Goal: Task Accomplishment & Management: Manage account settings

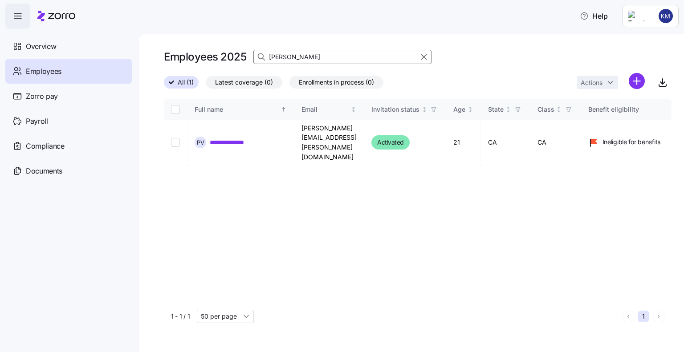
click at [296, 55] on input "[PERSON_NAME]" at bounding box center [342, 57] width 178 height 14
type input "v"
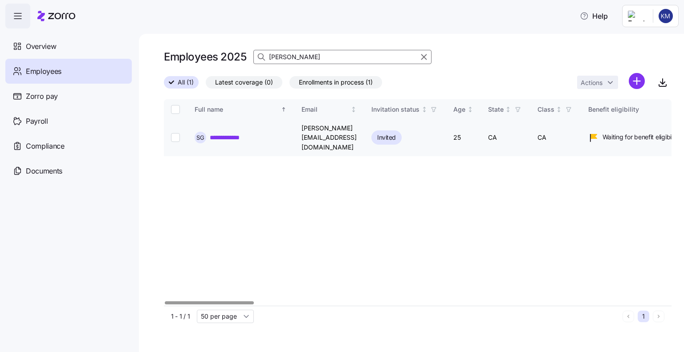
type input "[PERSON_NAME]"
click at [179, 133] on input "Select record 1" at bounding box center [175, 137] width 9 height 9
checkbox input "true"
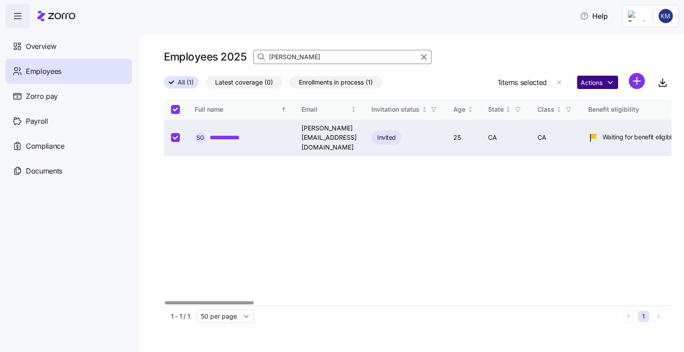
click at [586, 85] on html "**********" at bounding box center [342, 173] width 684 height 347
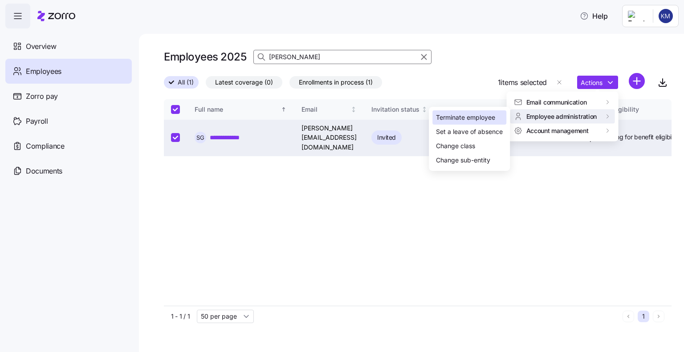
click at [471, 117] on div "Terminate employee" at bounding box center [465, 118] width 59 height 10
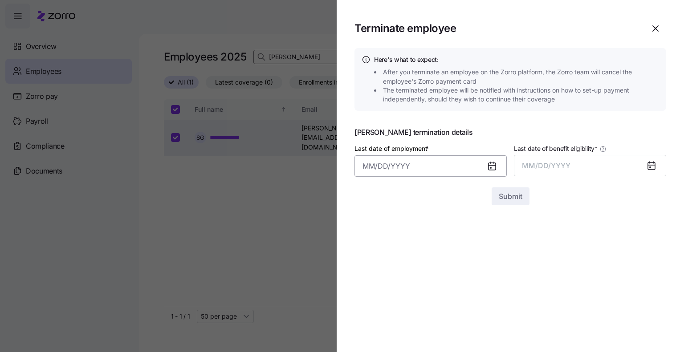
click at [393, 166] on input "Last date of employment *" at bounding box center [430, 165] width 152 height 21
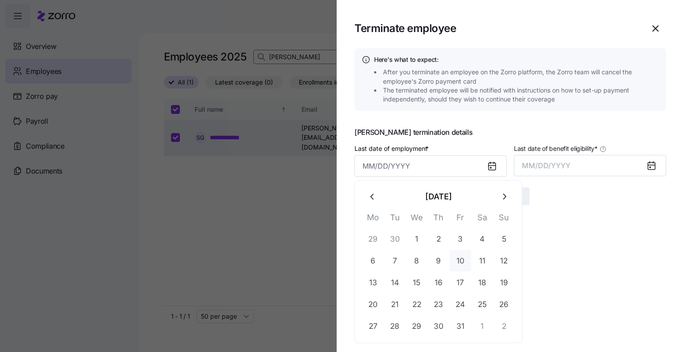
click at [461, 260] on button "10" at bounding box center [460, 260] width 21 height 21
type input "[DATE]"
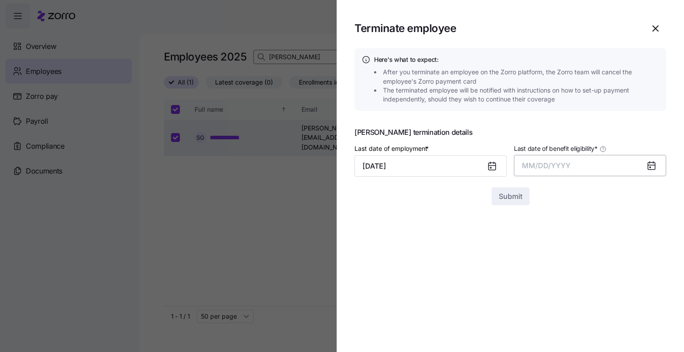
click at [552, 172] on button "MM/DD/YYYY" at bounding box center [590, 165] width 152 height 21
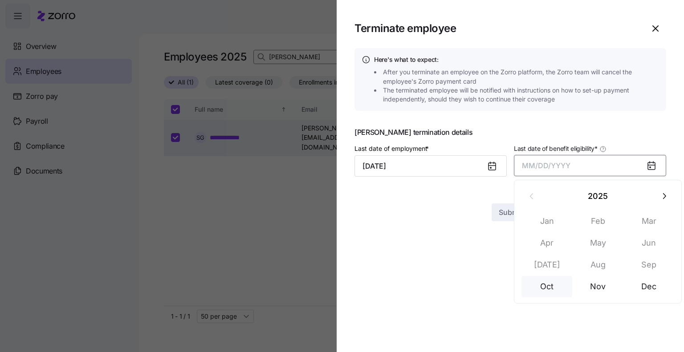
click at [550, 284] on button "Oct" at bounding box center [546, 286] width 51 height 21
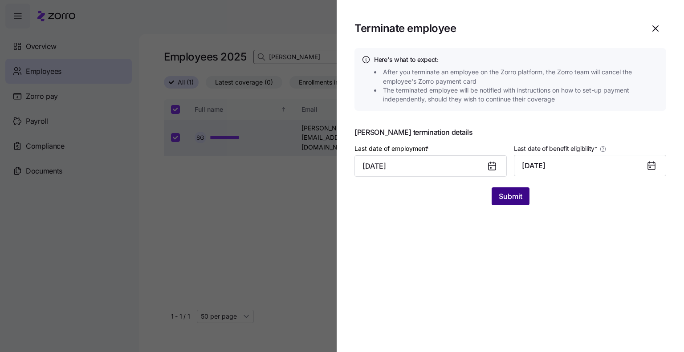
click at [509, 195] on span "Submit" at bounding box center [511, 196] width 24 height 11
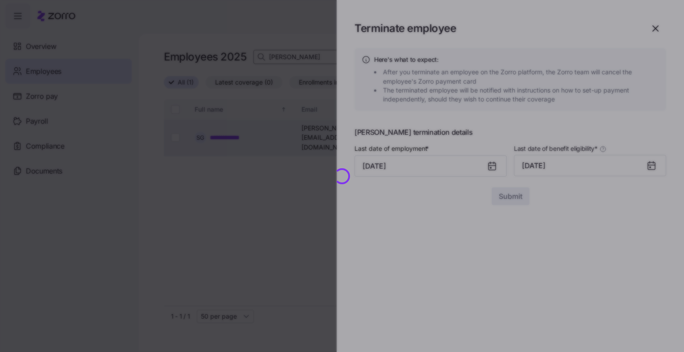
checkbox input "false"
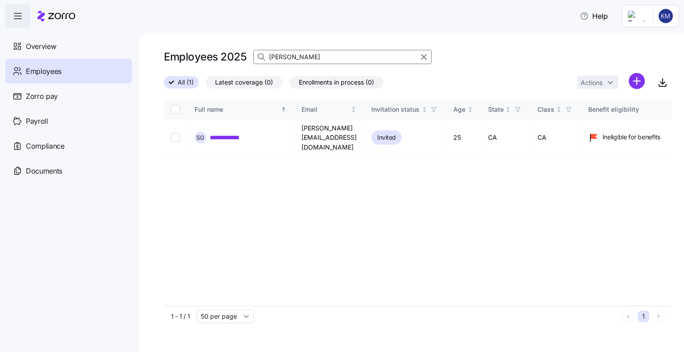
click at [299, 57] on input "[PERSON_NAME]" at bounding box center [342, 57] width 178 height 14
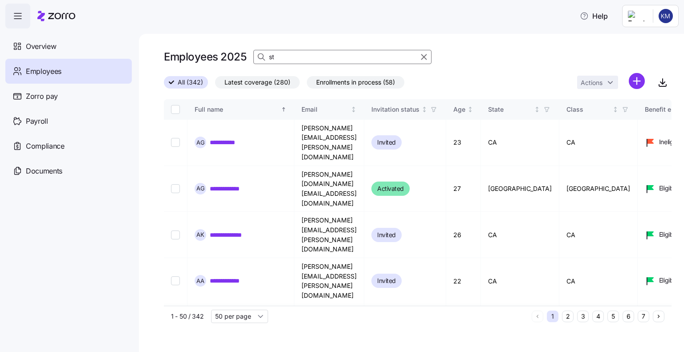
type input "s"
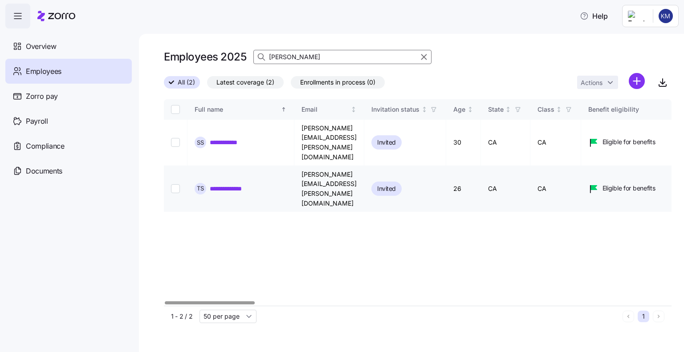
type input "[PERSON_NAME]"
click at [173, 166] on td at bounding box center [176, 189] width 24 height 46
click at [174, 184] on input "Select record 2" at bounding box center [175, 188] width 9 height 9
checkbox input "true"
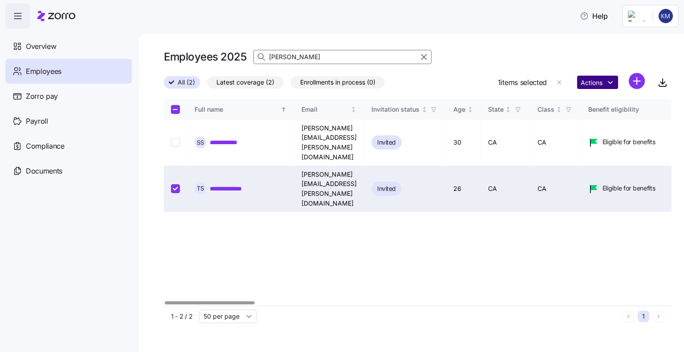
click at [603, 83] on html "**********" at bounding box center [342, 173] width 684 height 347
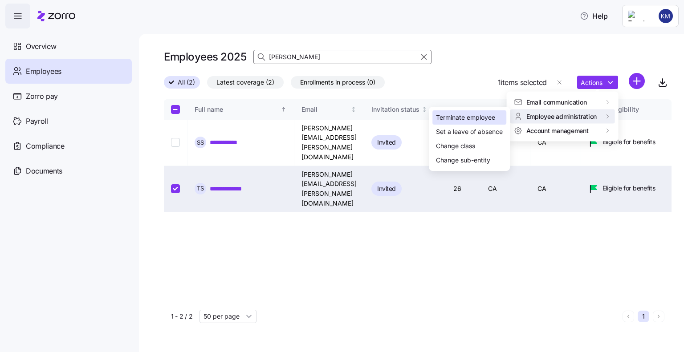
click at [469, 114] on div "Terminate employee" at bounding box center [465, 118] width 59 height 10
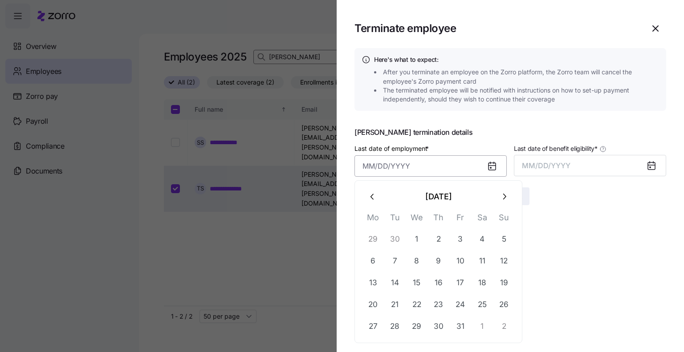
click at [388, 165] on input "Last date of employment *" at bounding box center [430, 165] width 152 height 21
click at [459, 276] on button "17" at bounding box center [460, 282] width 21 height 21
type input "[DATE]"
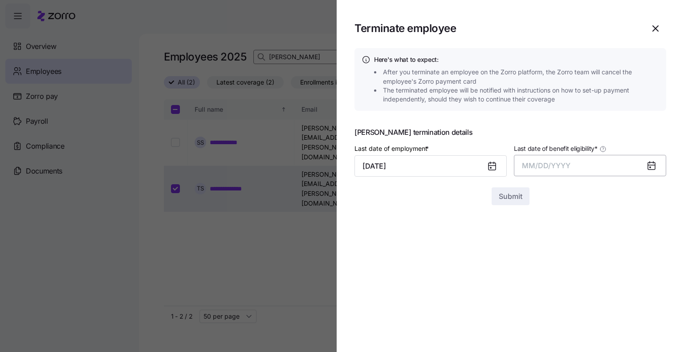
click at [547, 170] on button "MM/DD/YYYY" at bounding box center [590, 165] width 152 height 21
click at [545, 279] on button "Oct" at bounding box center [546, 286] width 51 height 21
click at [500, 194] on span "Submit" at bounding box center [511, 196] width 24 height 11
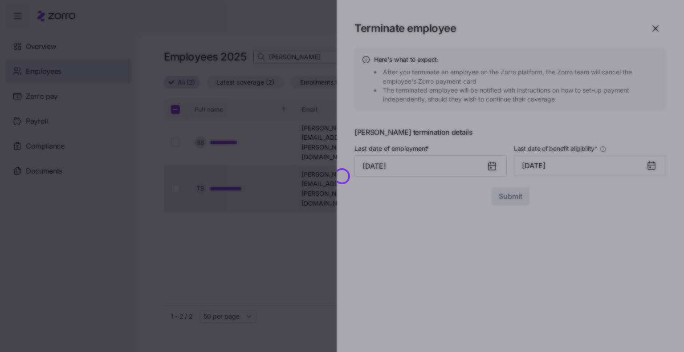
checkbox input "false"
